Goal: Information Seeking & Learning: Learn about a topic

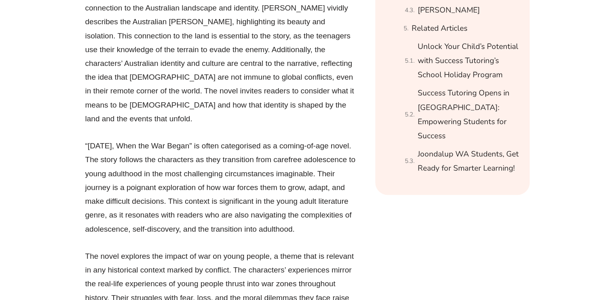
scroll to position [1180, 0]
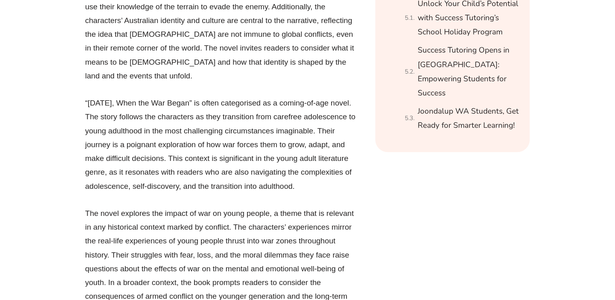
drag, startPoint x: 84, startPoint y: 76, endPoint x: 154, endPoint y: 176, distance: 121.4
copy p "“[DATE], When the War Began” is often categorised as a coming-of-age novel. The…"
click at [258, 140] on p "“[DATE], When the War Began” is often categorised as a coming-of-age novel. The…" at bounding box center [220, 144] width 271 height 97
drag, startPoint x: 228, startPoint y: 133, endPoint x: 261, endPoint y: 176, distance: 54.6
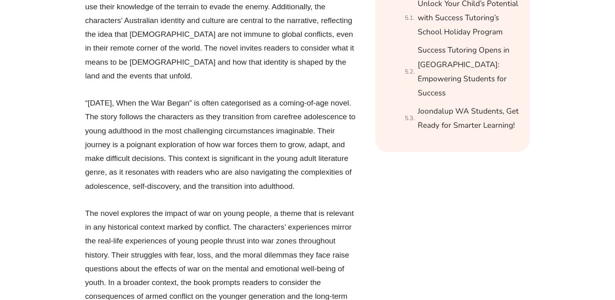
click at [261, 176] on p "“[DATE], When the War Began” is often categorised as a coming-of-age novel. The…" at bounding box center [220, 144] width 271 height 97
copy p "This context is significant in the young adult literature genre, as it resonate…"
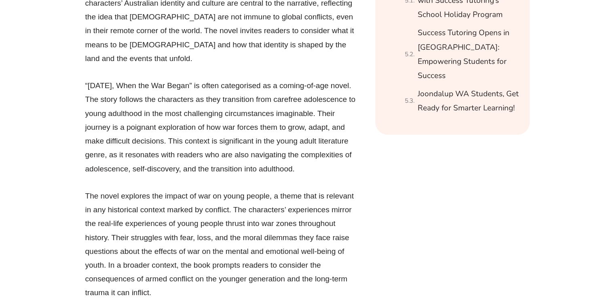
scroll to position [1180, 0]
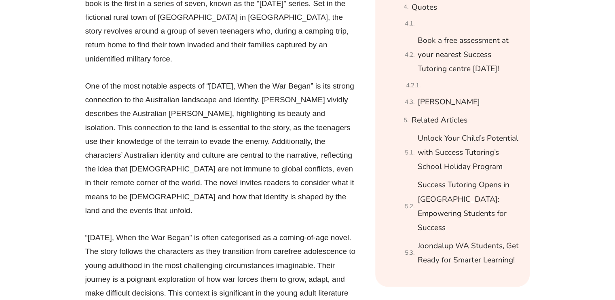
scroll to position [1081, 0]
